Goal: Obtain resource: Download file/media

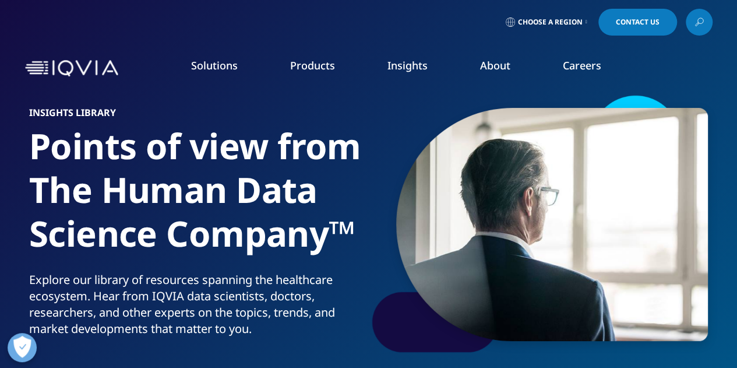
click at [72, 229] on link "DISCOVER INSIGHTS" at bounding box center [93, 226] width 140 height 10
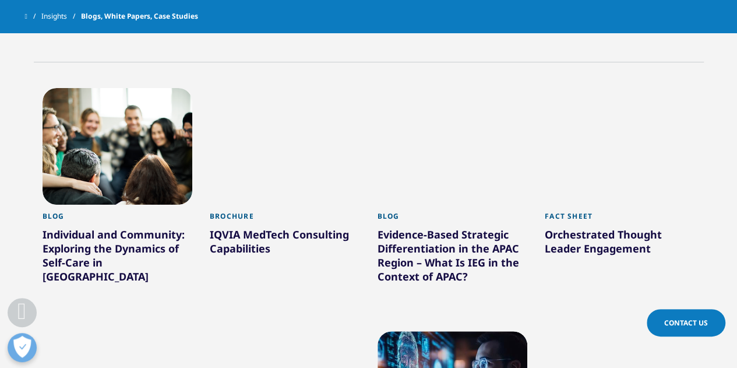
scroll to position [481, 0]
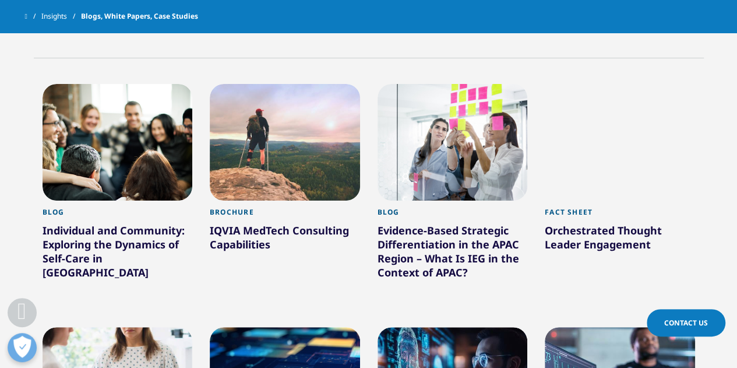
click at [189, 159] on div at bounding box center [118, 142] width 150 height 117
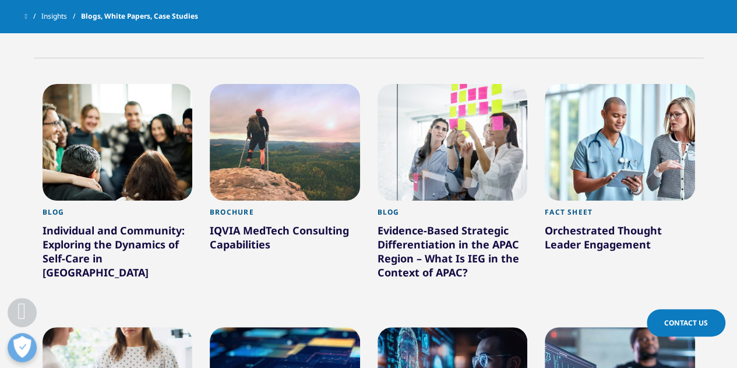
click at [291, 189] on div at bounding box center [285, 142] width 150 height 117
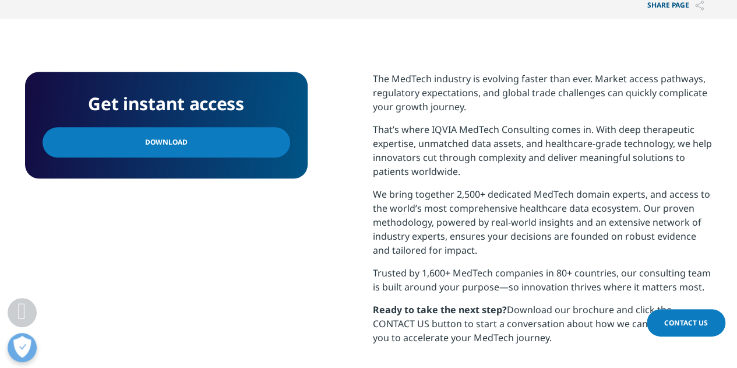
scroll to position [482, 0]
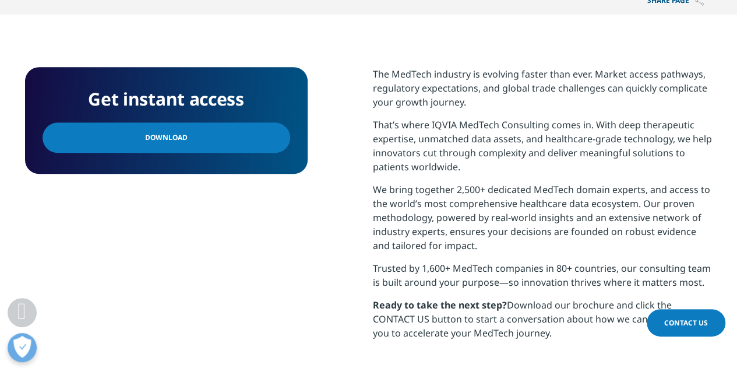
drag, startPoint x: 743, startPoint y: 18, endPoint x: 745, endPoint y: 59, distance: 41.4
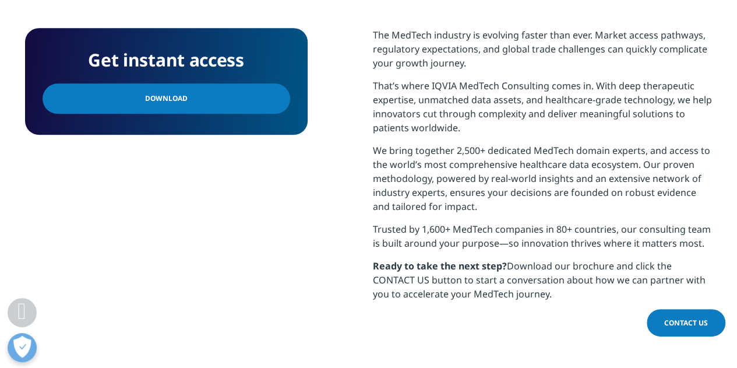
scroll to position [407, 0]
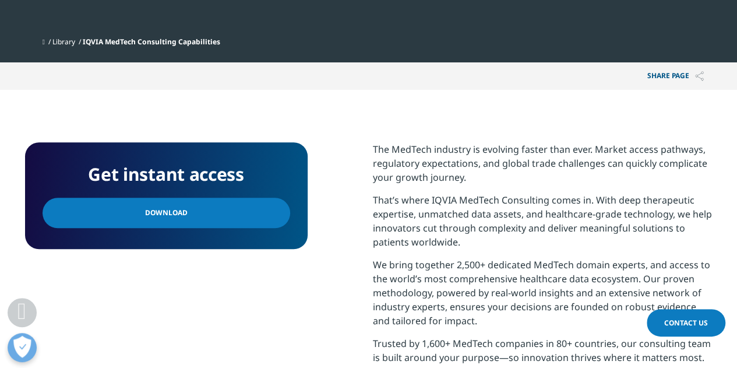
click at [165, 223] on link "Download" at bounding box center [167, 213] width 248 height 30
